Goal: Transaction & Acquisition: Purchase product/service

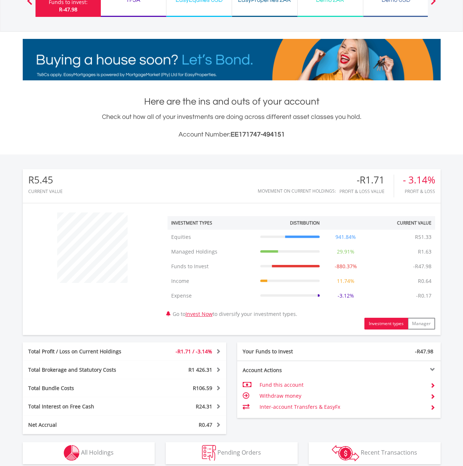
scroll to position [110, 0]
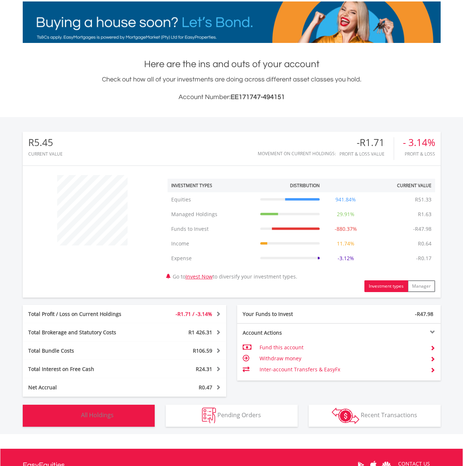
click at [95, 414] on span "All Holdings" at bounding box center [97, 415] width 33 height 8
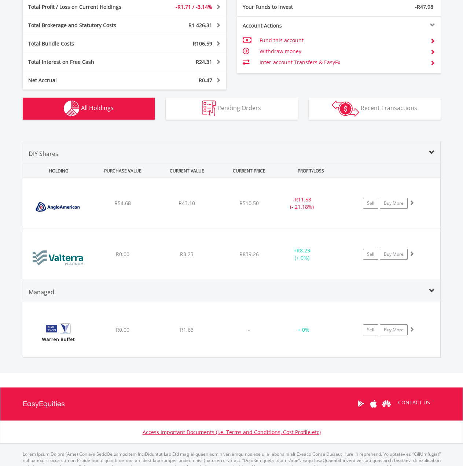
scroll to position [444, 0]
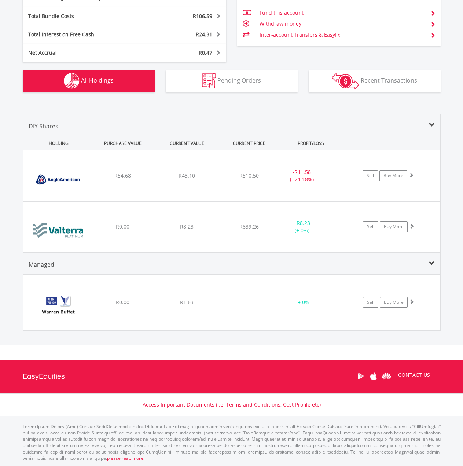
click at [223, 179] on div "﻿ Anglo American PLC R54.68 R43.10 R510.50 - R11.58 (- 21.18%) Sell Buy More" at bounding box center [231, 175] width 417 height 51
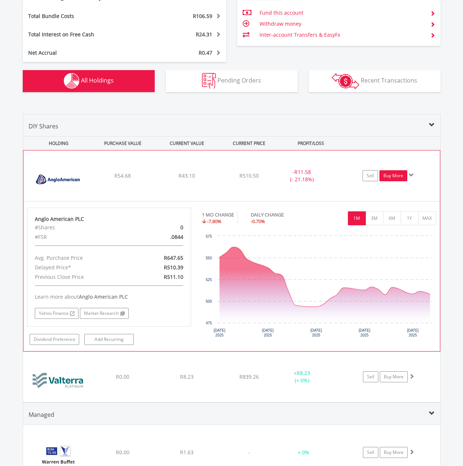
click at [396, 171] on link "Buy More" at bounding box center [393, 175] width 28 height 11
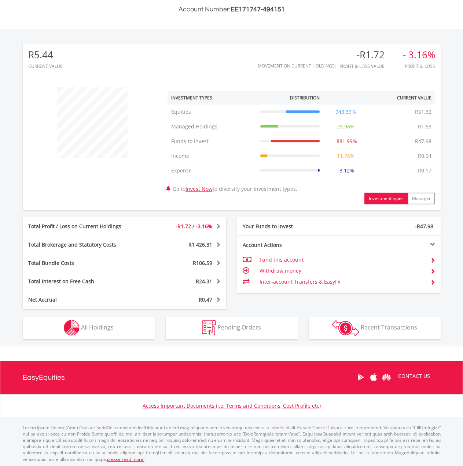
scroll to position [199, 0]
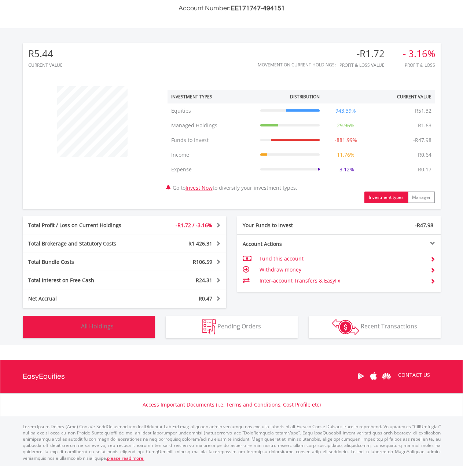
click at [105, 324] on span "All Holdings" at bounding box center [97, 326] width 33 height 8
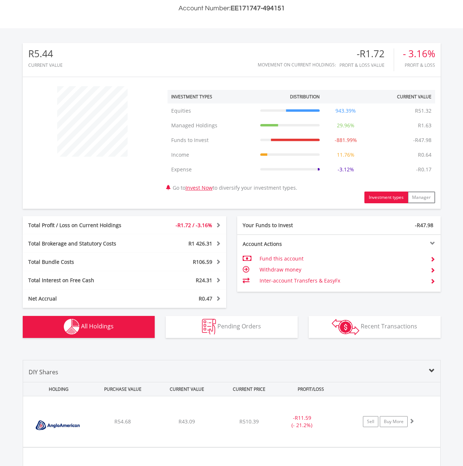
scroll to position [401, 0]
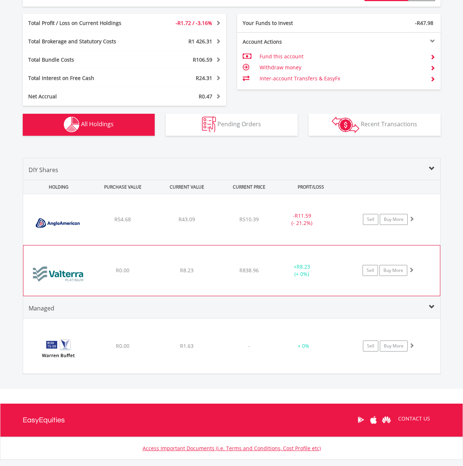
click at [166, 223] on div "R8.23" at bounding box center [186, 219] width 63 height 7
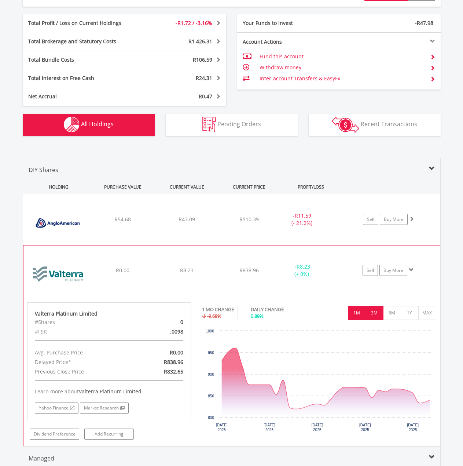
click at [377, 317] on button "3M" at bounding box center [375, 313] width 18 height 14
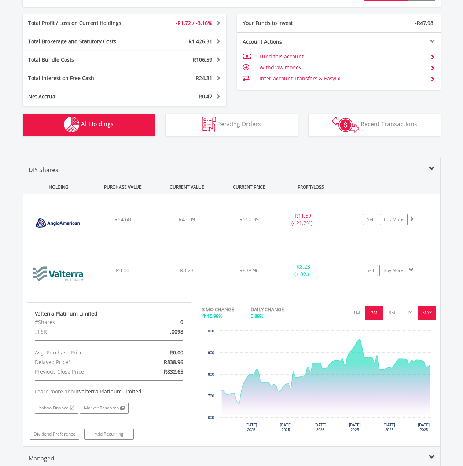
click at [422, 314] on button "MAX" at bounding box center [427, 313] width 18 height 14
click at [224, 245] on div "﻿ Valterra Platinum Limited R0.00 R8.23 R838.96 + R8.23 (+ 0%) Sell Buy More" at bounding box center [231, 219] width 417 height 51
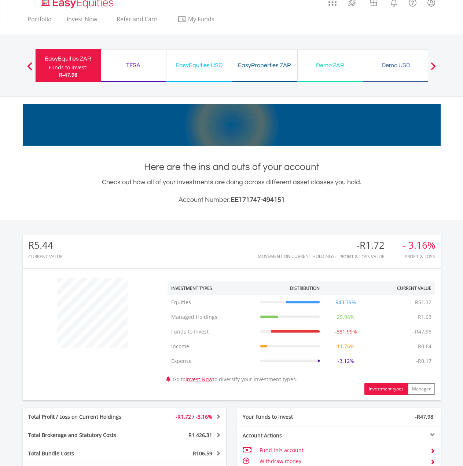
scroll to position [0, 0]
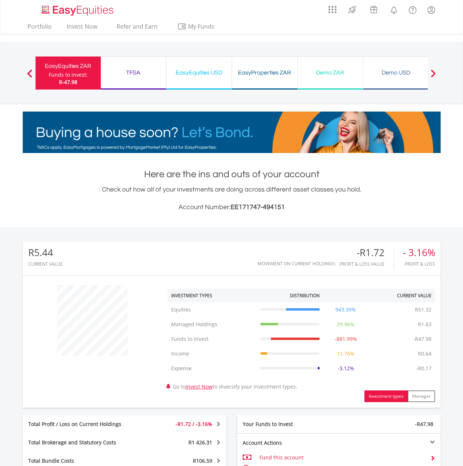
click at [333, 71] on div "Demo ZAR" at bounding box center [330, 72] width 56 height 10
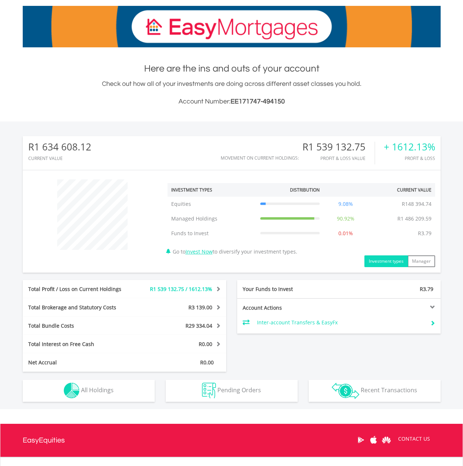
scroll to position [110, 0]
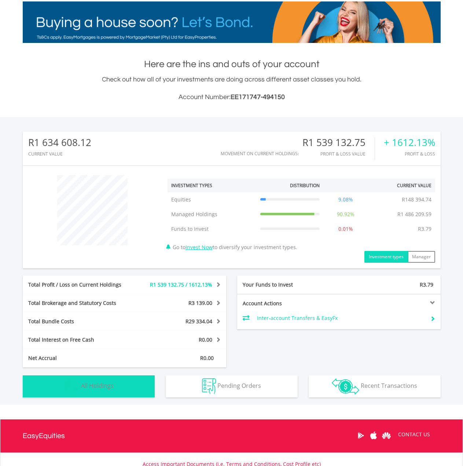
click at [117, 390] on button "Holdings All Holdings" at bounding box center [89, 386] width 132 height 22
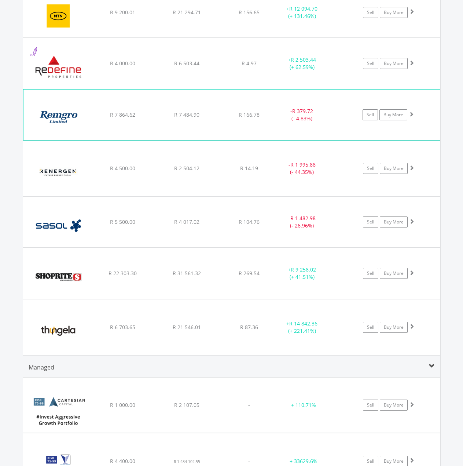
scroll to position [689, 0]
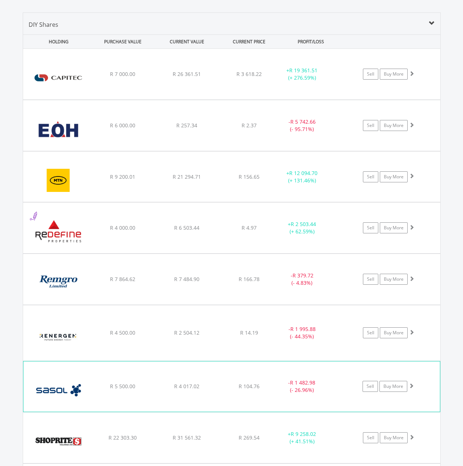
scroll to position [505, 0]
